Goal: Find specific page/section: Find specific page/section

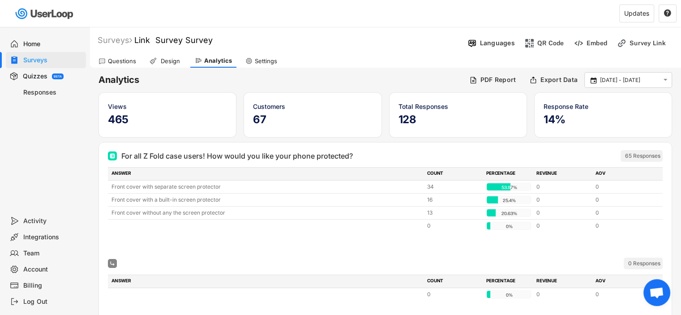
click at [124, 62] on div "Questions" at bounding box center [122, 61] width 28 height 8
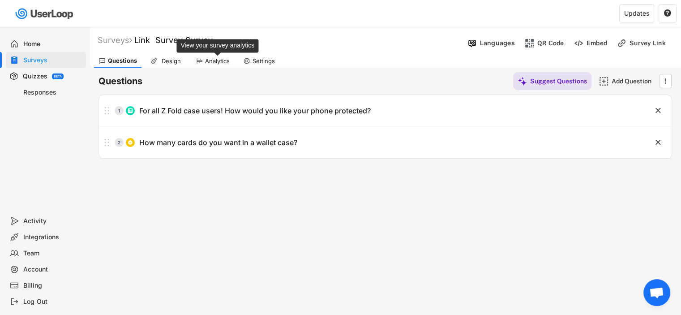
click at [209, 63] on div "Analytics" at bounding box center [217, 61] width 25 height 8
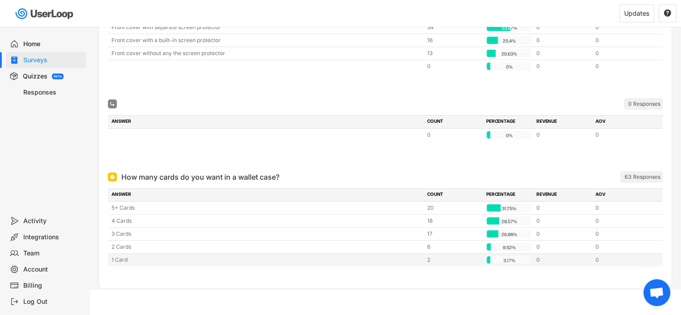
scroll to position [159, 0]
